Goal: Transaction & Acquisition: Download file/media

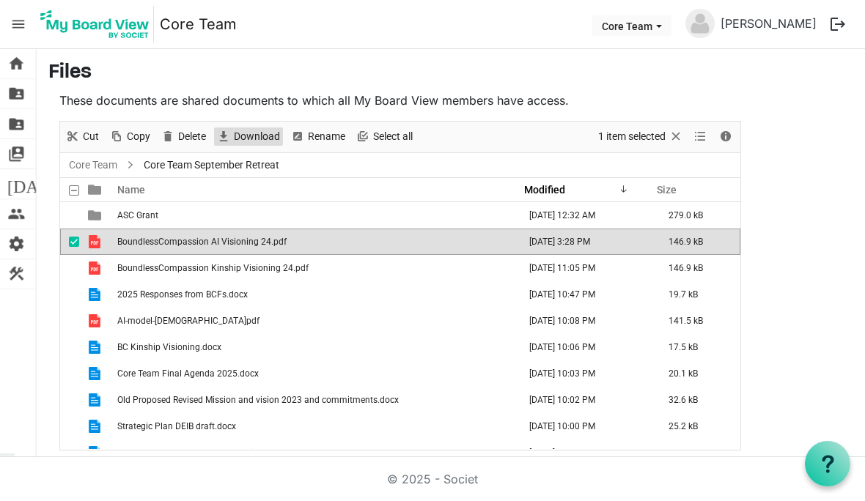
click at [236, 131] on span "Download" at bounding box center [256, 137] width 49 height 18
click at [829, 279] on main "Files These documents are shared documents to which all My Board View members h…" at bounding box center [451, 255] width 828 height 413
click at [257, 133] on span "Download" at bounding box center [256, 137] width 49 height 18
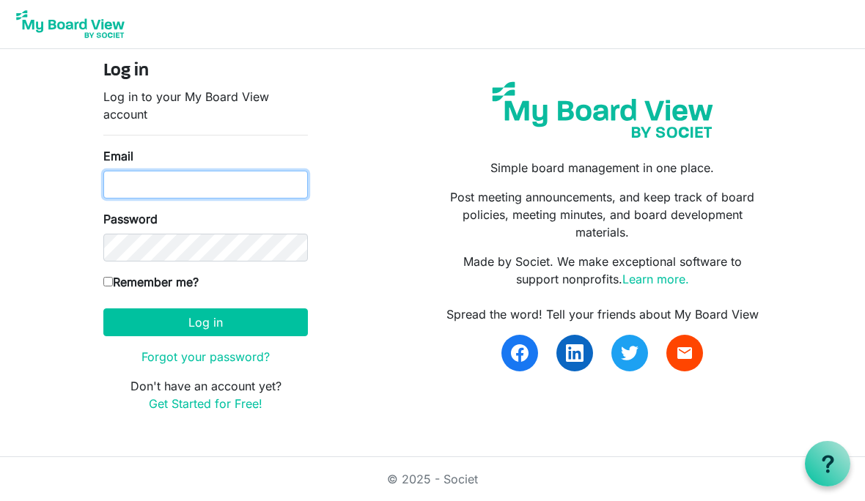
click at [240, 180] on input "Email" at bounding box center [205, 185] width 205 height 28
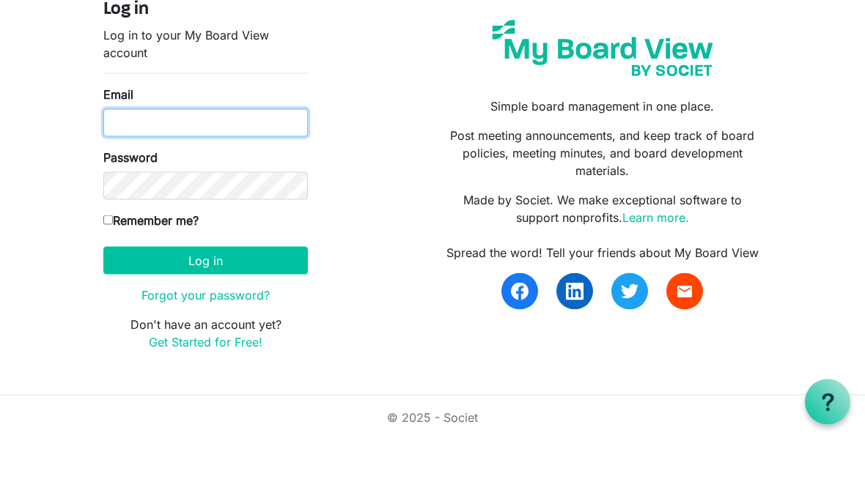
type input "kimvoyle@voyle.com"
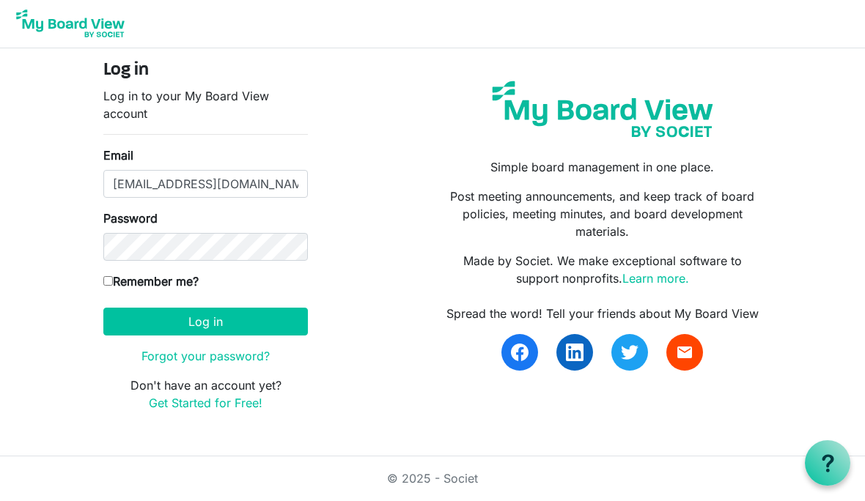
click at [99, 288] on div "Log in Log in to your My Board View account Email kimvoyle@voyle.com Password R…" at bounding box center [205, 243] width 227 height 364
click at [106, 280] on input "Remember me?" at bounding box center [108, 282] width 10 height 10
checkbox input "true"
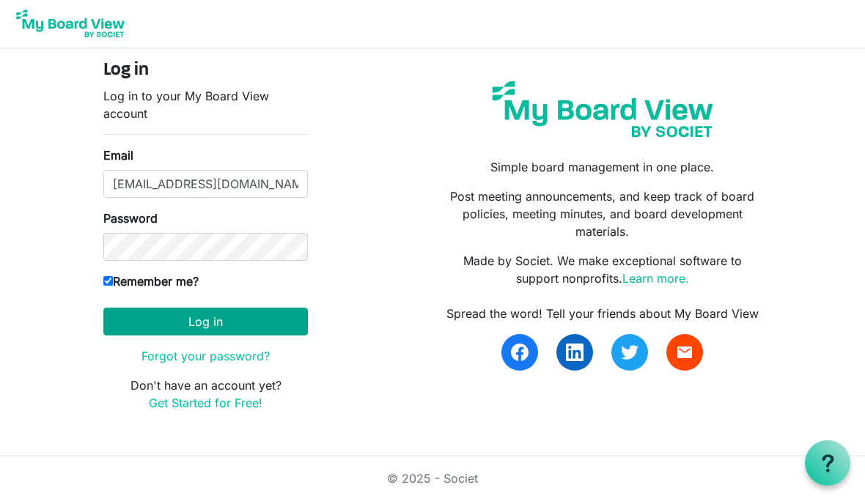
click at [253, 323] on button "Log in" at bounding box center [205, 323] width 205 height 28
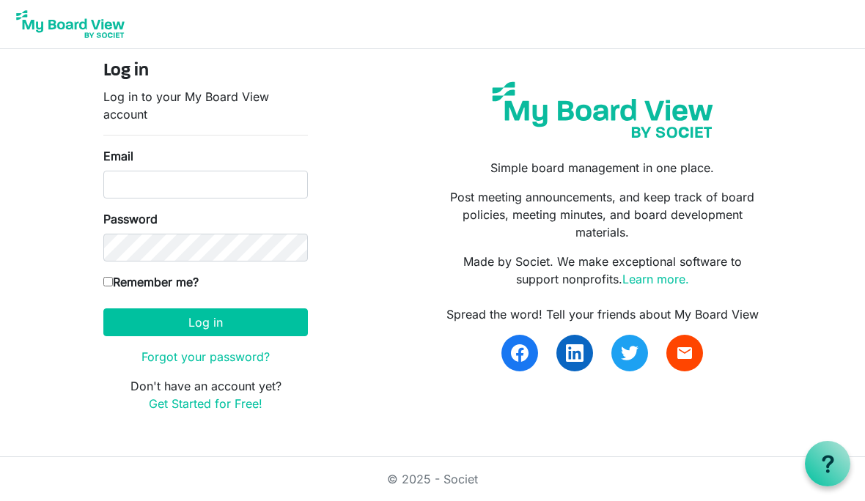
scroll to position [1, 0]
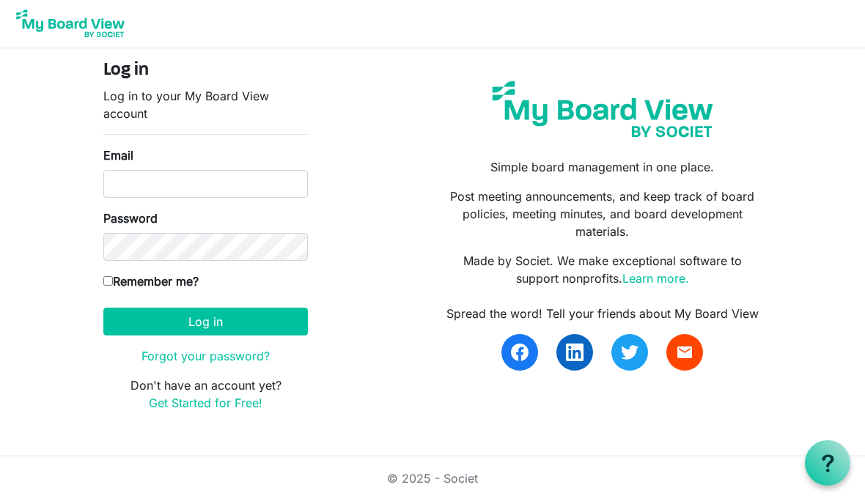
click at [235, 175] on input "Email" at bounding box center [205, 185] width 205 height 28
click at [255, 186] on input "Email" at bounding box center [205, 185] width 205 height 28
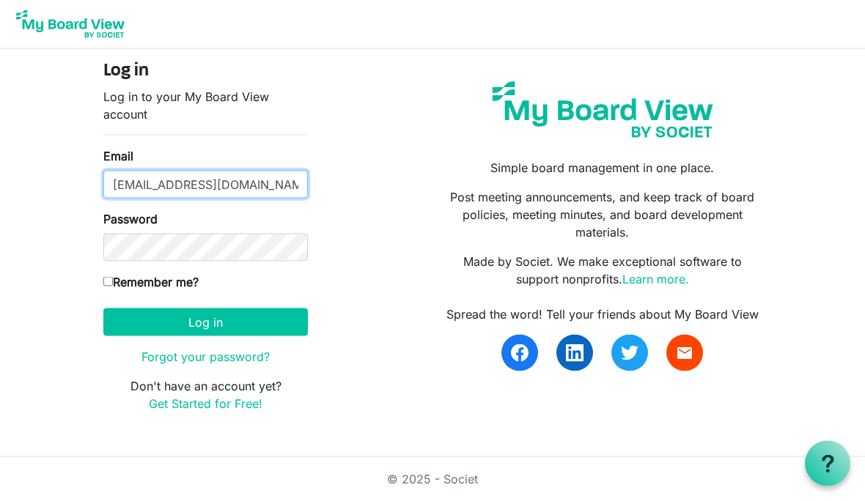
type input "kimvoyle@voyle.com"
click at [112, 273] on label "Remember me?" at bounding box center [150, 282] width 95 height 18
click at [112, 277] on input "Remember me?" at bounding box center [108, 282] width 10 height 10
checkbox input "true"
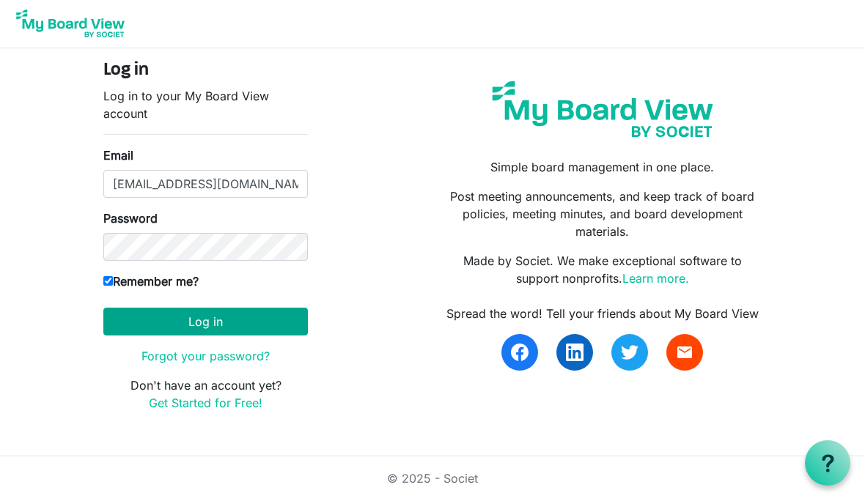
click at [163, 321] on button "Log in" at bounding box center [205, 323] width 205 height 28
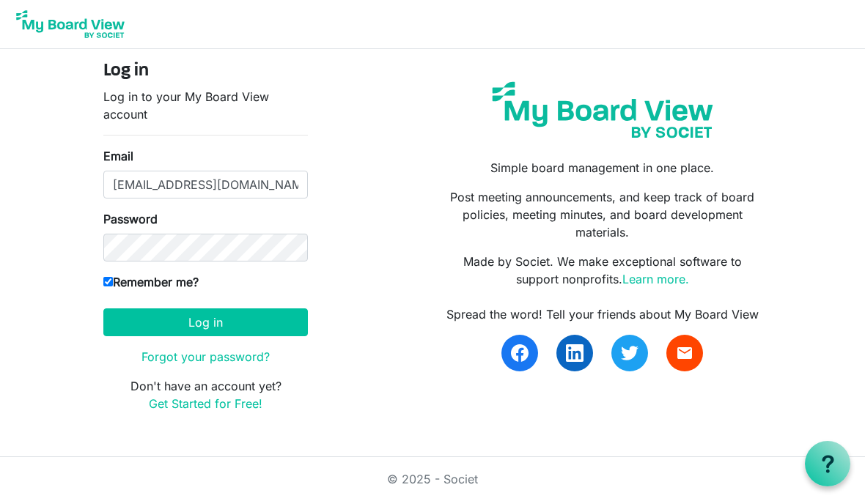
scroll to position [1, 0]
